Goal: Task Accomplishment & Management: Manage account settings

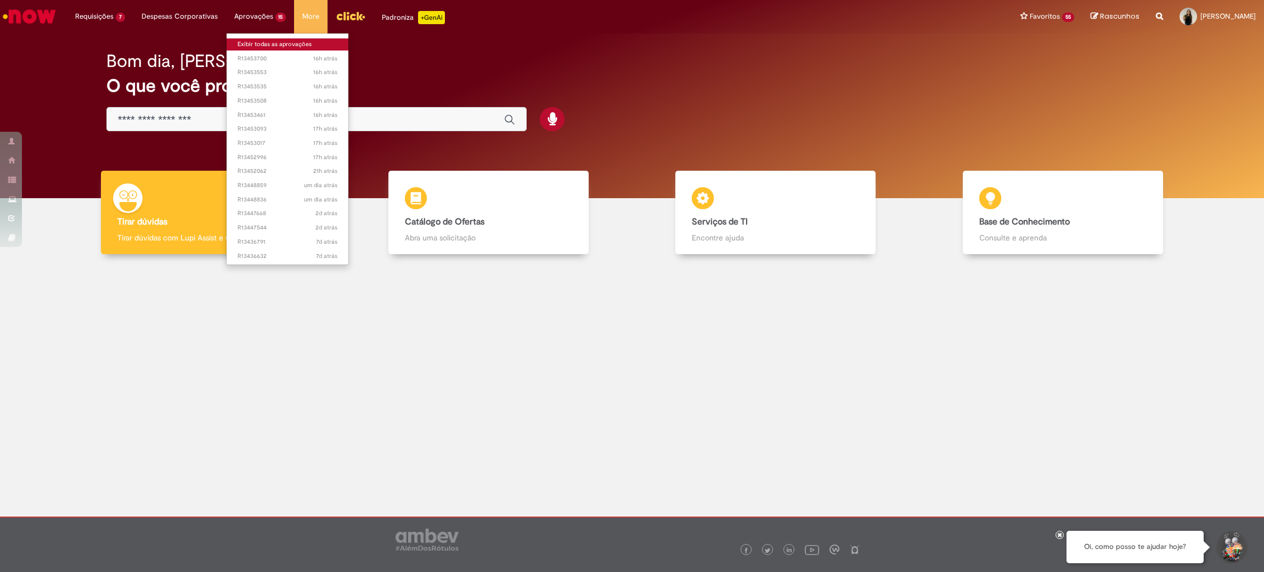
click at [252, 38] on link "Exibir todas as aprovações" at bounding box center [288, 44] width 122 height 12
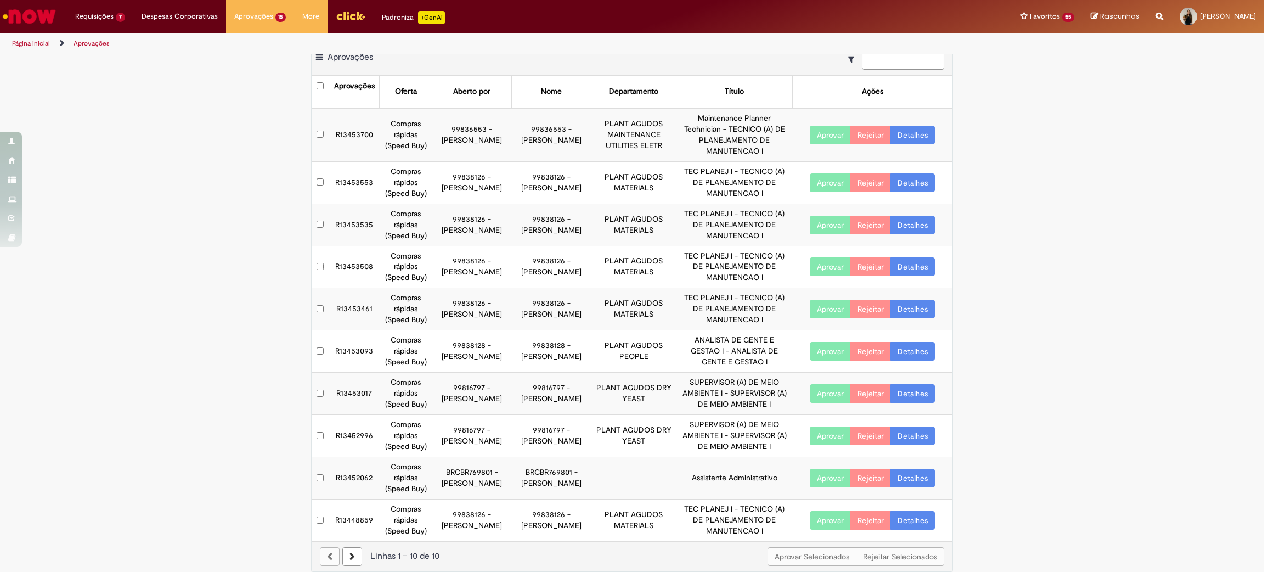
scroll to position [27, 0]
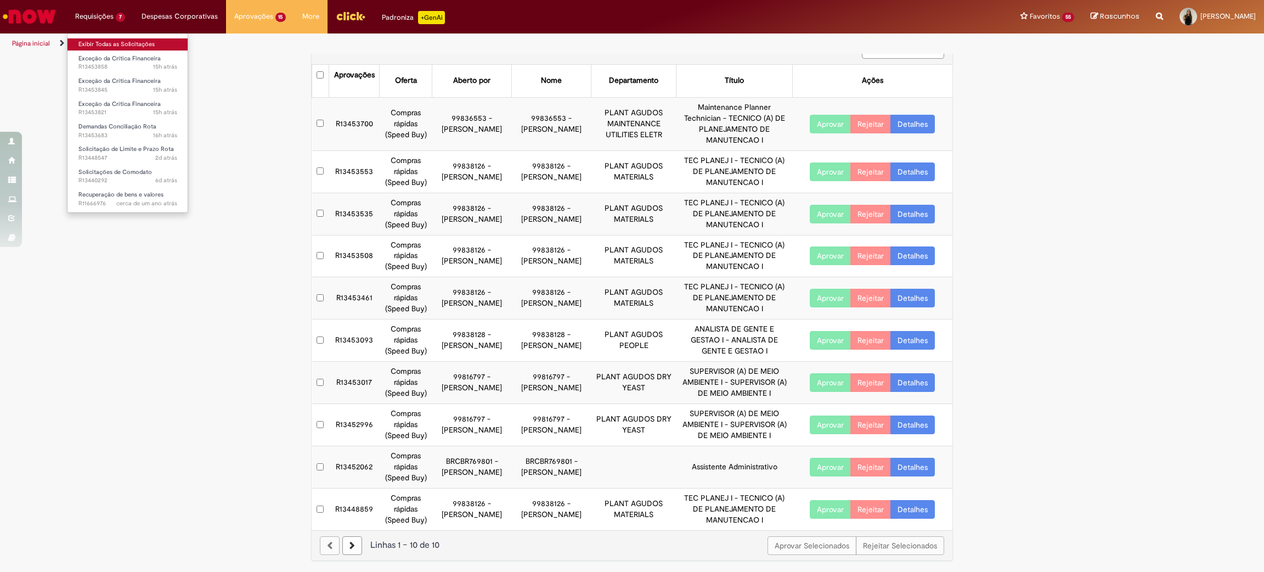
click at [115, 42] on link "Exibir Todas as Solicitações" at bounding box center [127, 44] width 121 height 12
click at [116, 42] on link "Exibir Todas as Solicitações" at bounding box center [127, 44] width 121 height 12
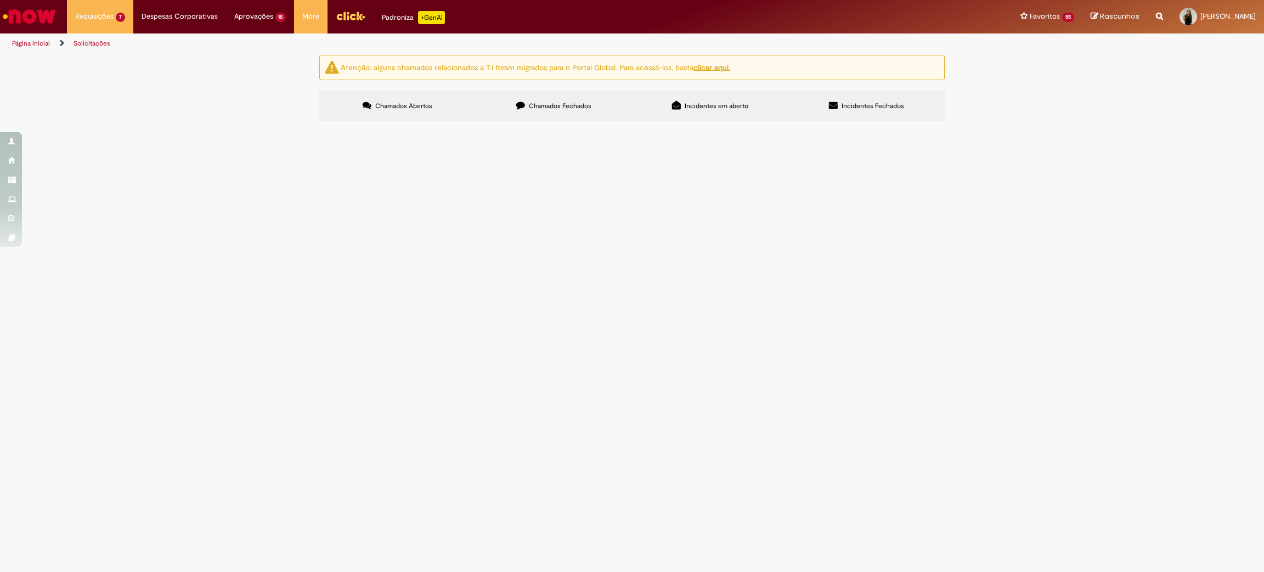
click at [0, 0] on span "Solicitações de Comodato" at bounding box center [0, 0] width 0 height 0
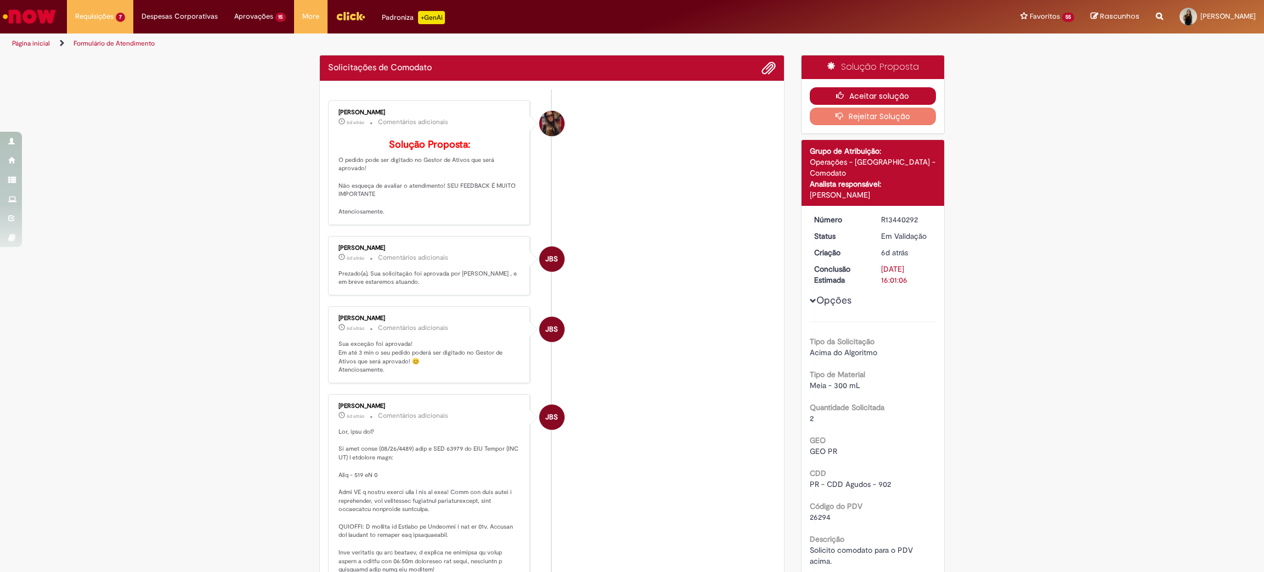
click at [867, 88] on button "Aceitar solução" at bounding box center [873, 96] width 127 height 18
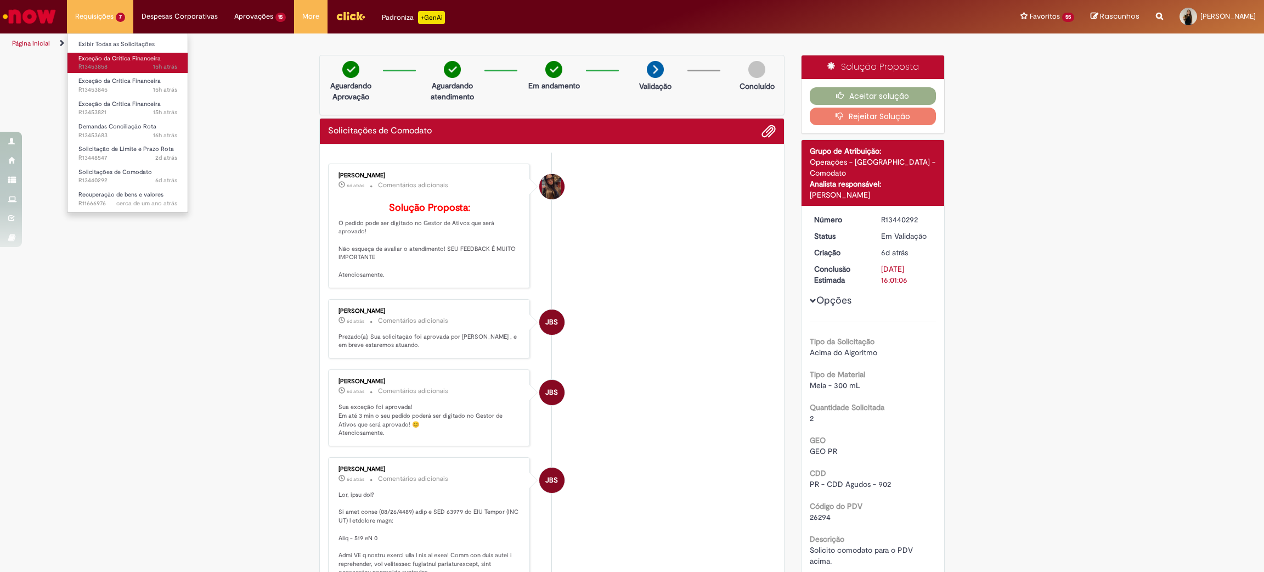
click at [131, 68] on span "15h atrás 15 horas atrás R13453858" at bounding box center [127, 67] width 99 height 9
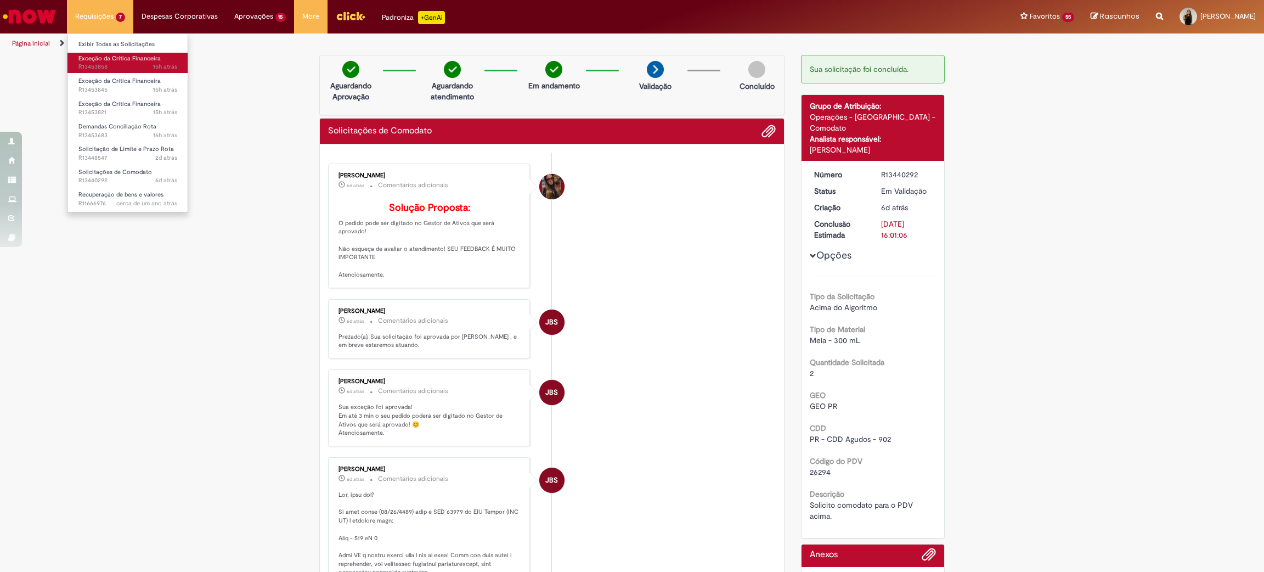
click at [131, 68] on span "15h atrás 15 horas atrás R13453858" at bounding box center [127, 67] width 99 height 9
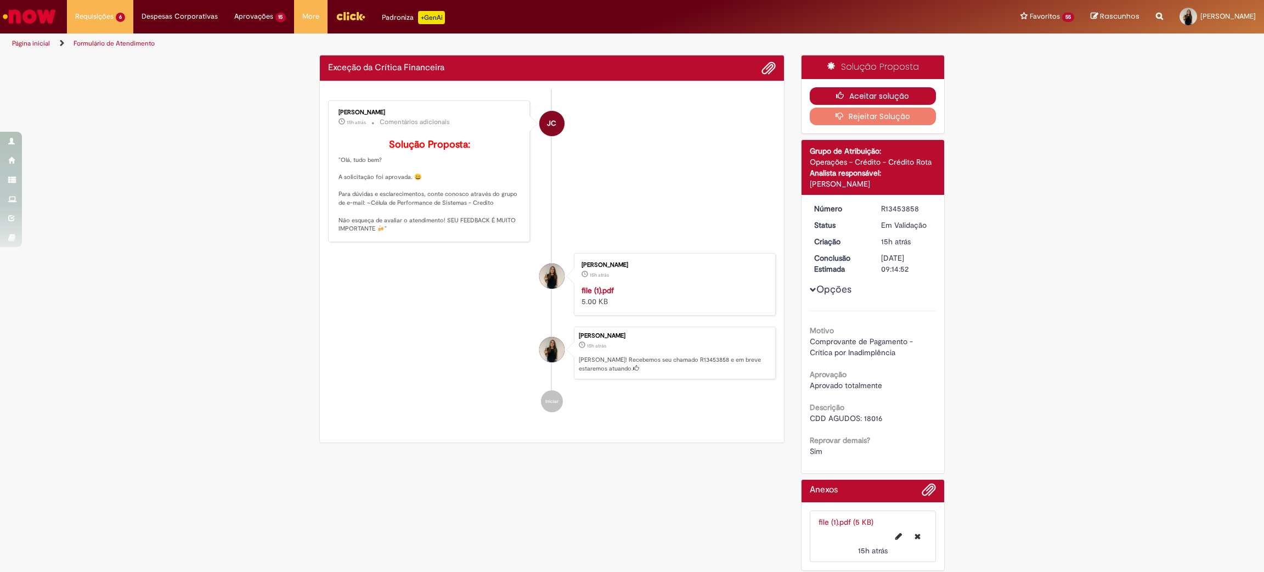
click at [854, 93] on button "Aceitar solução" at bounding box center [873, 96] width 127 height 18
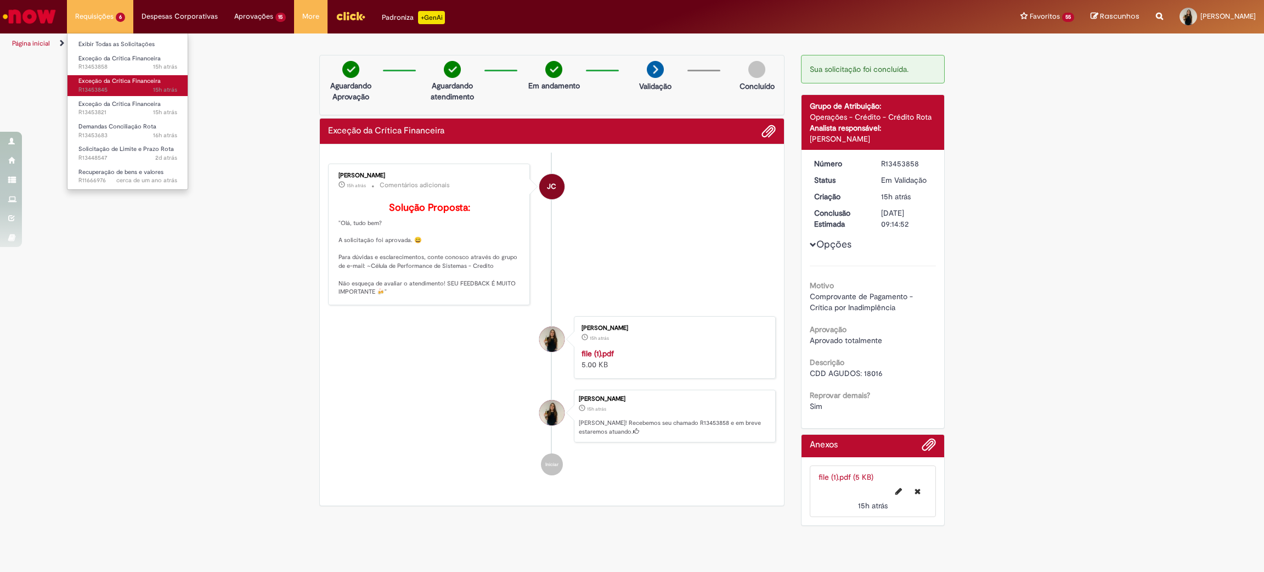
click at [93, 77] on span "Exceção da Crítica Financeira" at bounding box center [119, 81] width 82 height 8
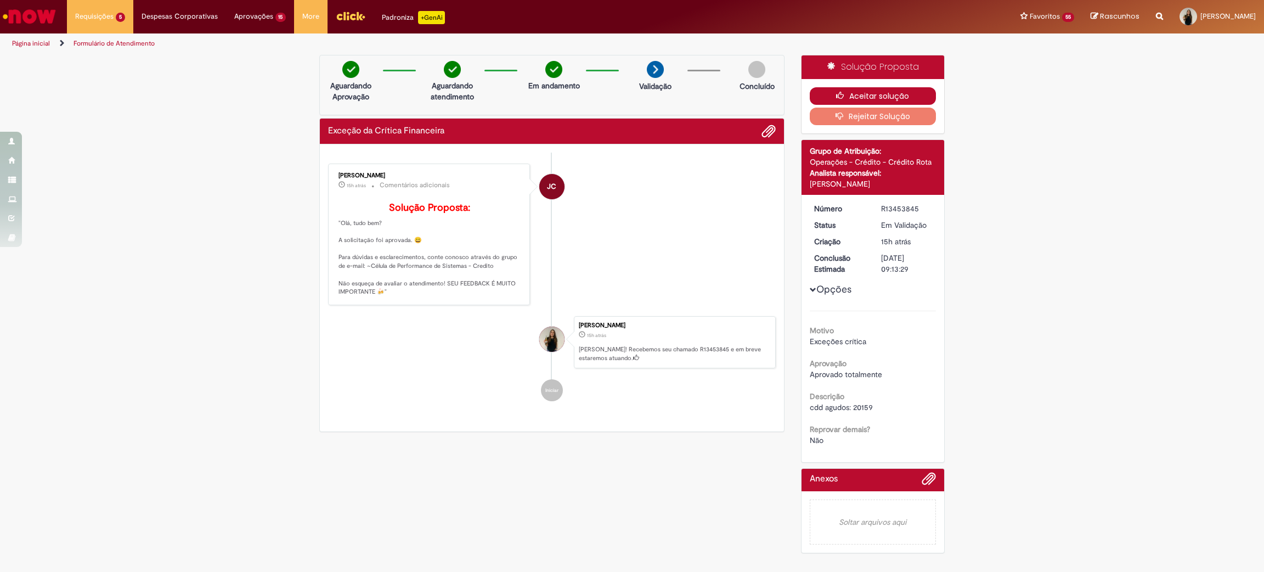
click at [897, 98] on button "Aceitar solução" at bounding box center [873, 96] width 127 height 18
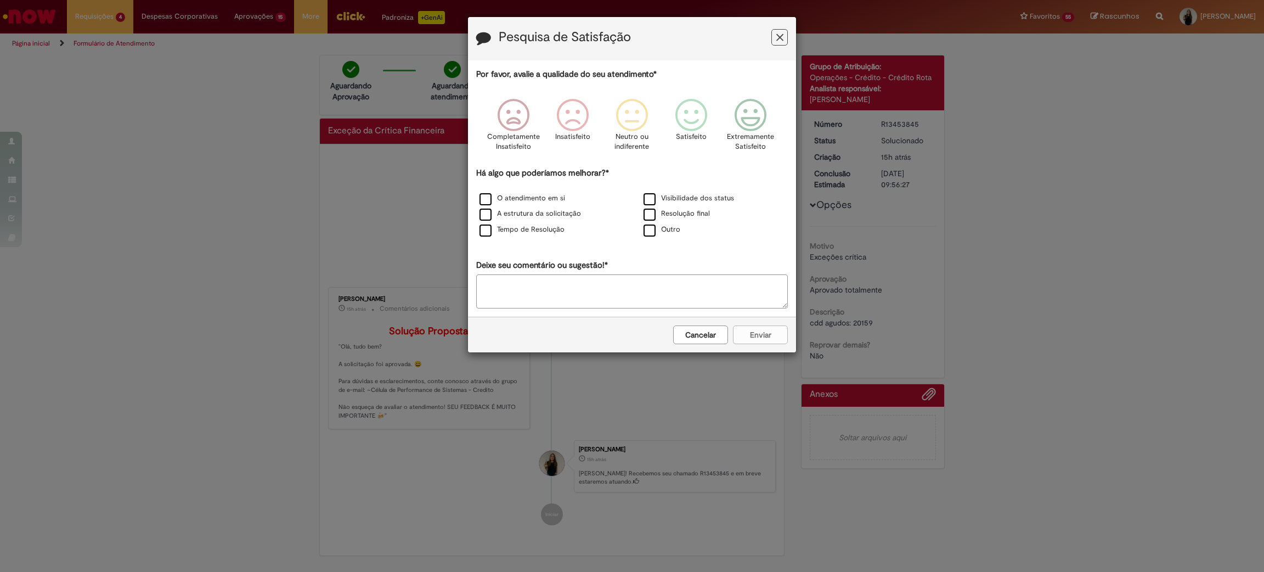
click at [781, 34] on icon "Feedback" at bounding box center [779, 38] width 7 height 12
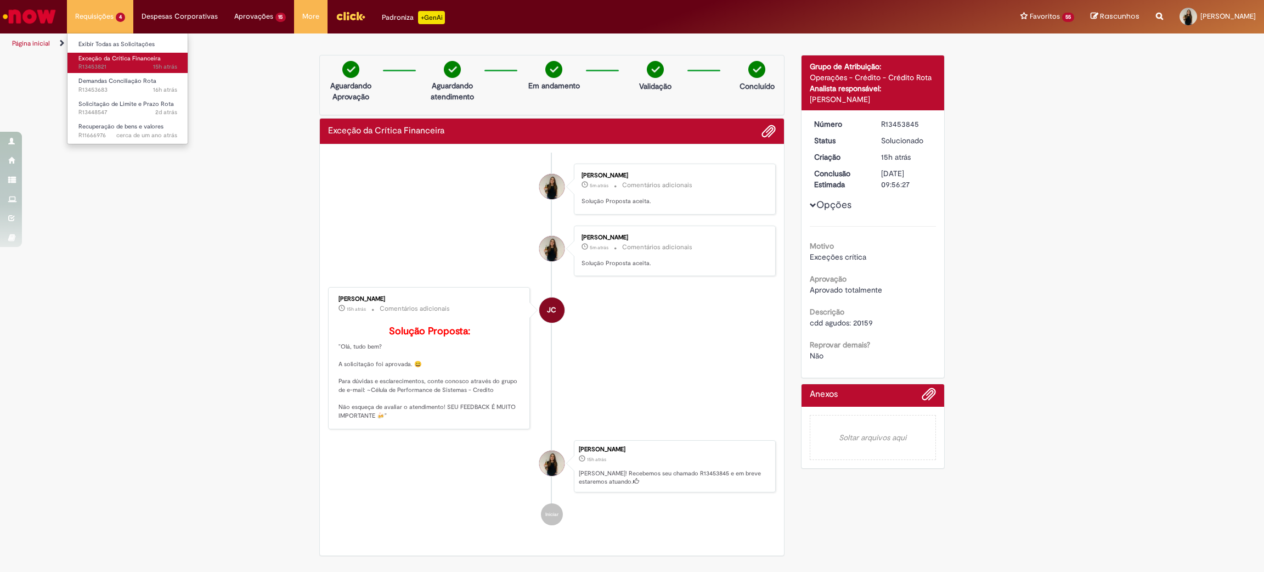
click at [100, 70] on span "15h atrás 15 horas atrás R13453821" at bounding box center [127, 67] width 99 height 9
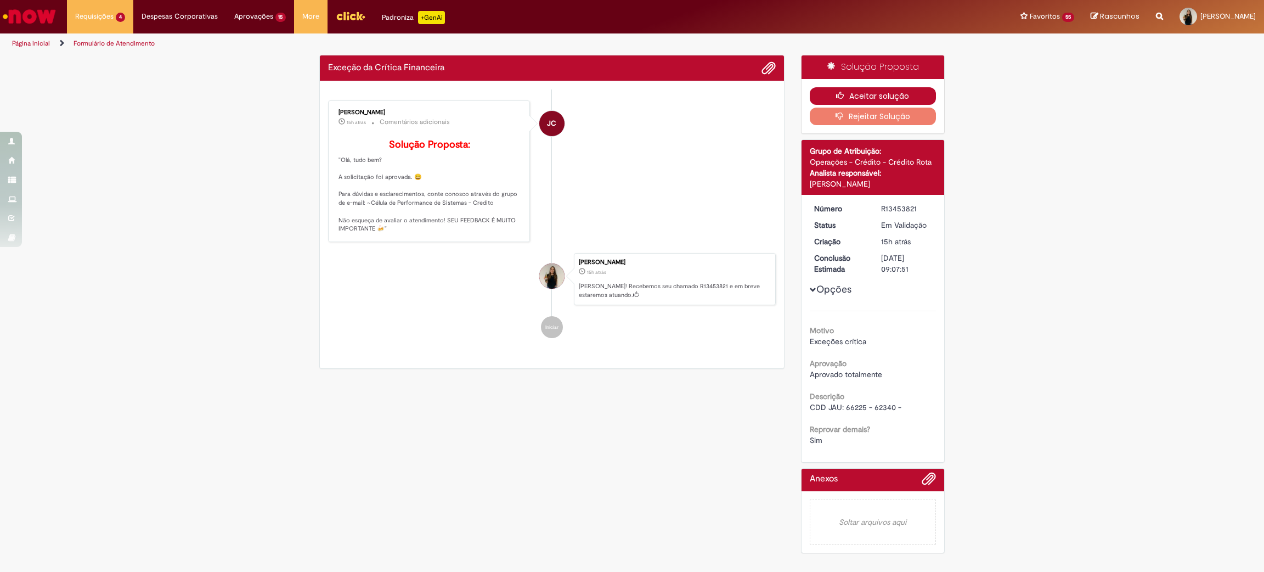
click at [860, 97] on button "Aceitar solução" at bounding box center [873, 96] width 127 height 18
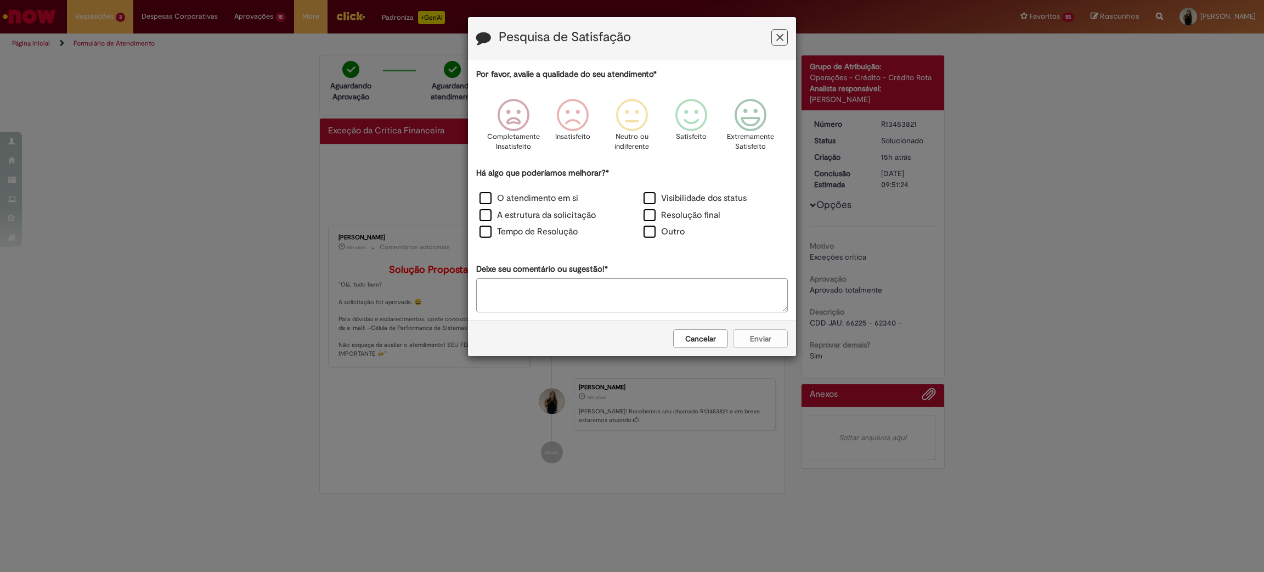
click at [776, 38] on icon "Feedback" at bounding box center [779, 38] width 7 height 12
